Goal: Book appointment/travel/reservation

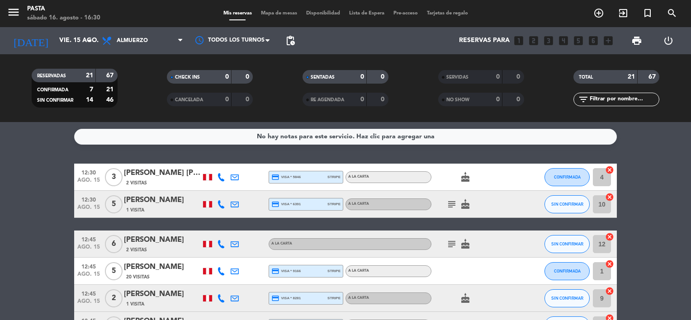
click at [453, 203] on icon "subject" at bounding box center [451, 204] width 11 height 11
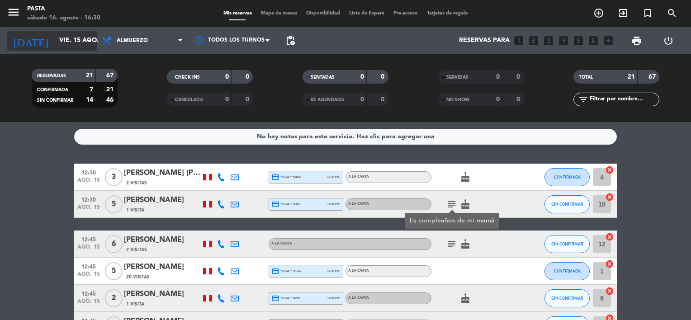
click at [87, 47] on input "vie. 15 ago." at bounding box center [98, 41] width 86 height 16
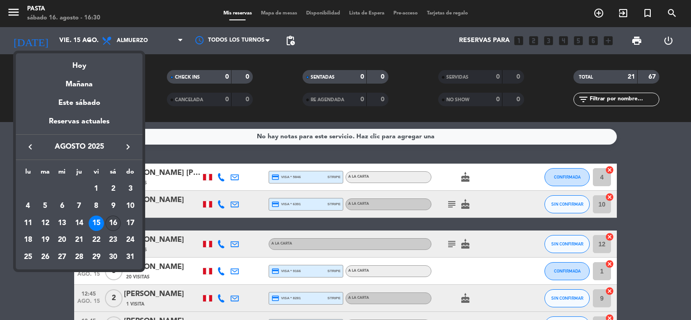
click at [117, 223] on div "16" at bounding box center [112, 223] width 15 height 15
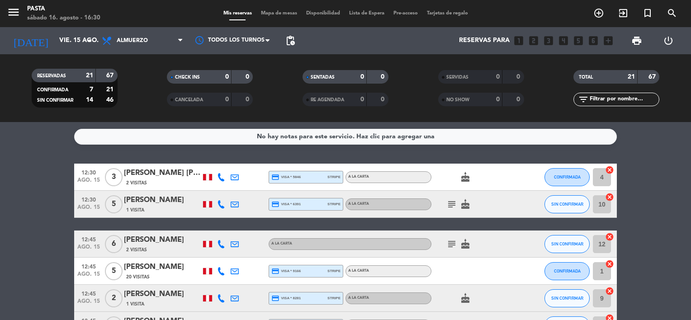
type input "sáb. 16 ago."
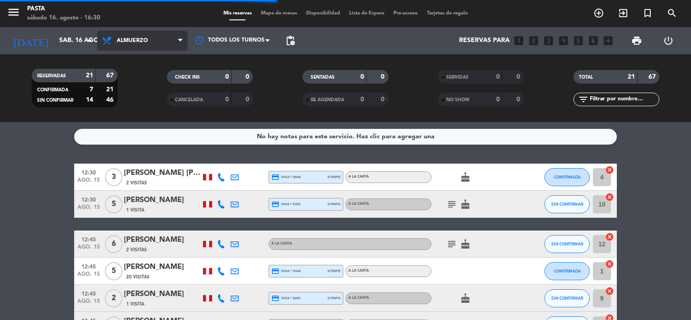
click at [171, 42] on span "Almuerzo" at bounding box center [142, 41] width 90 height 20
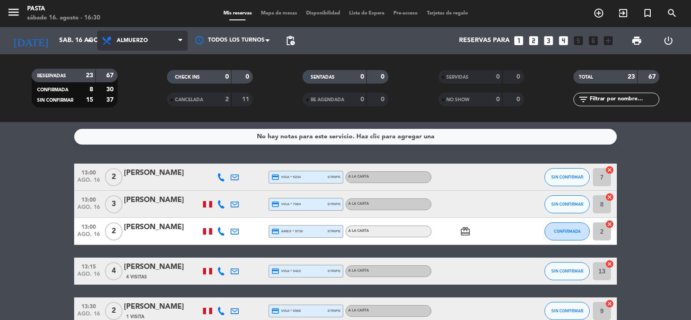
click at [155, 42] on span "Almuerzo" at bounding box center [142, 41] width 90 height 20
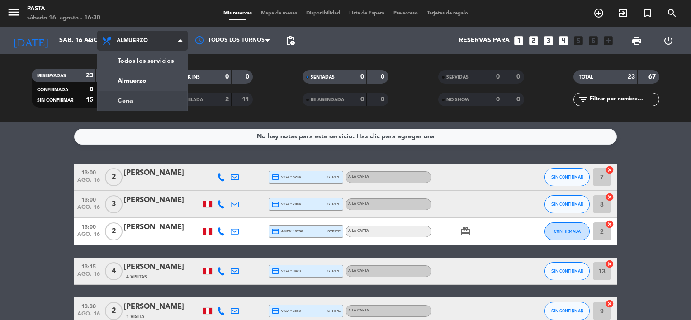
click at [128, 99] on div "menu Pasta sábado 16. agosto - 16:30 Mis reservas Mapa de mesas Disponibilidad …" at bounding box center [345, 61] width 691 height 122
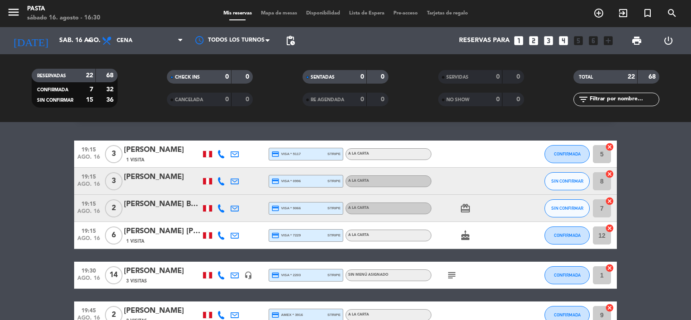
scroll to position [36, 0]
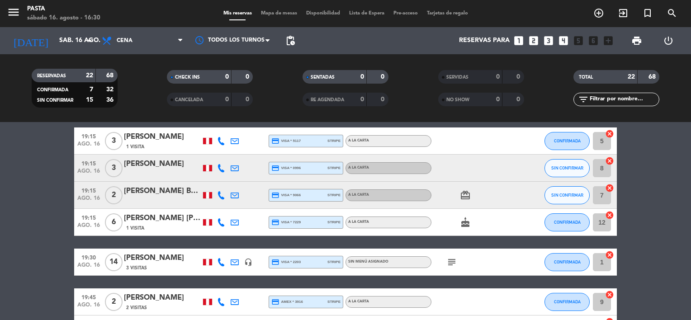
click at [452, 262] on icon "subject" at bounding box center [451, 262] width 11 height 11
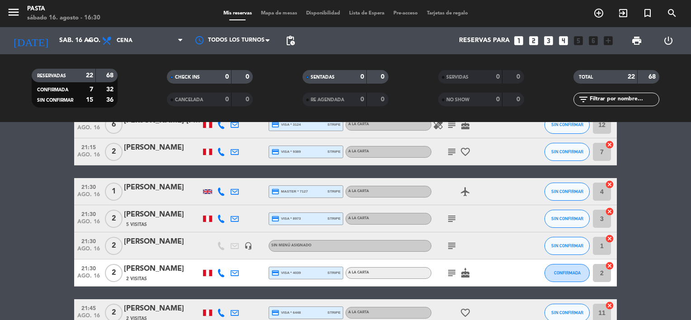
scroll to position [398, 0]
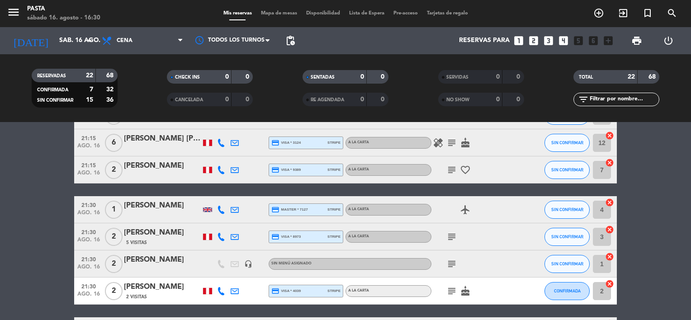
click at [452, 262] on icon "subject" at bounding box center [451, 264] width 11 height 11
click at [667, 214] on bookings-row "19:15 ago. 16 3 [PERSON_NAME] 1 Visita credit_card visa * 5117 stripe A la cart…" at bounding box center [345, 96] width 691 height 660
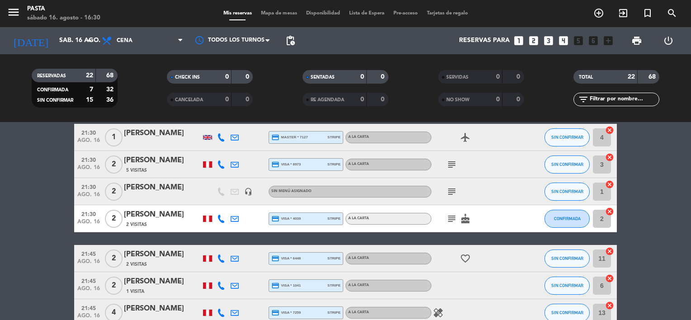
scroll to position [488, 0]
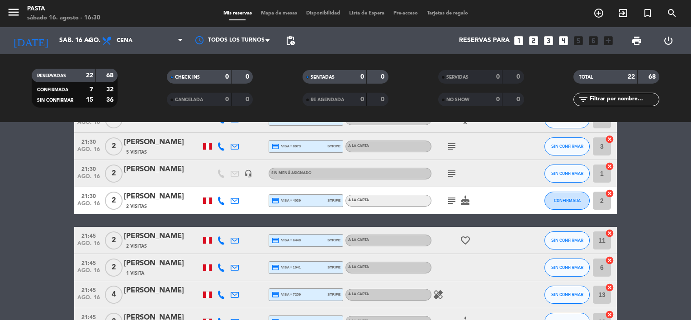
click at [445, 201] on span "subject" at bounding box center [452, 200] width 14 height 11
click at [452, 200] on icon "subject" at bounding box center [451, 200] width 11 height 11
click at [643, 191] on bookings-row "19:15 ago. 16 3 [PERSON_NAME] 1 Visita credit_card visa * 5117 stripe A la cart…" at bounding box center [345, 5] width 691 height 660
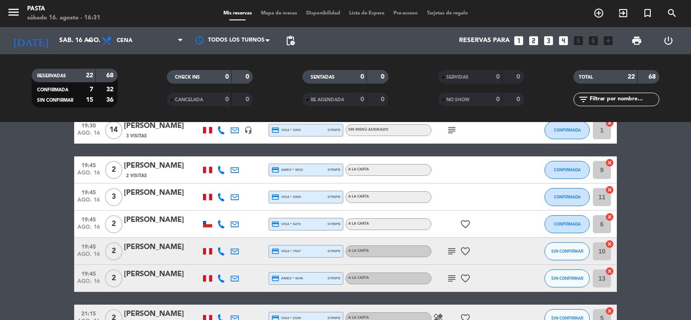
scroll to position [114, 0]
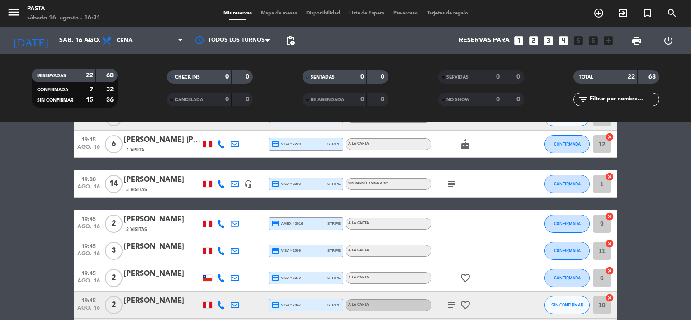
click at [452, 182] on icon "subject" at bounding box center [451, 184] width 11 height 11
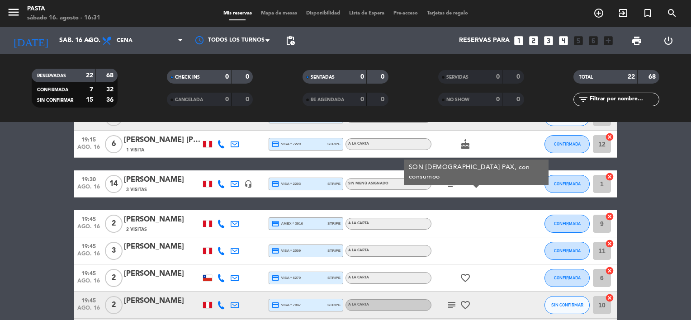
click at [154, 182] on div "[PERSON_NAME]" at bounding box center [162, 180] width 77 height 12
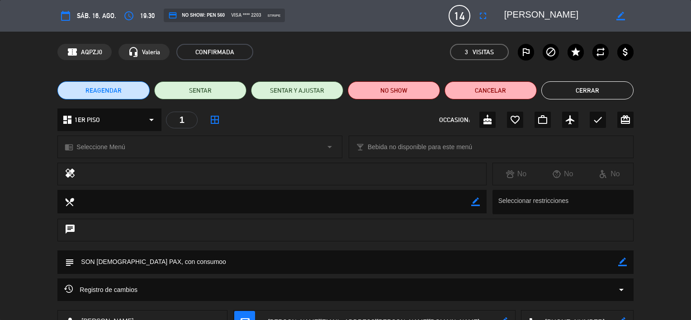
click at [654, 89] on div "REAGENDAR SENTAR SENTAR Y AJUSTAR NO SHOW Cancelar Cerrar" at bounding box center [345, 90] width 691 height 36
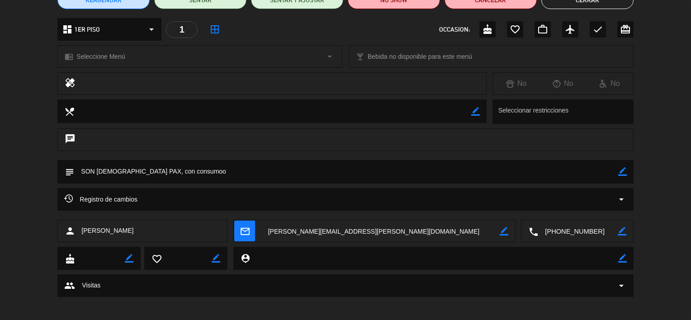
scroll to position [94, 0]
